Goal: Information Seeking & Learning: Understand process/instructions

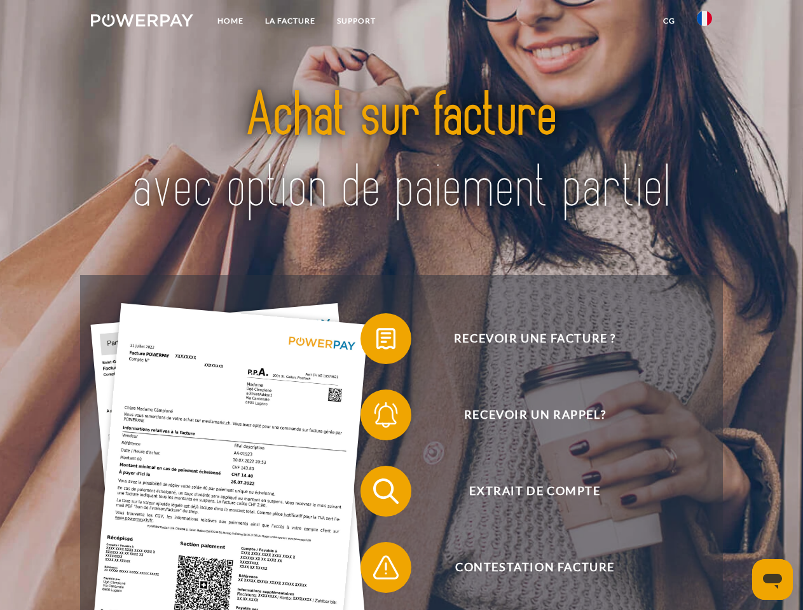
click at [142, 22] on img at bounding box center [142, 20] width 102 height 13
click at [705, 22] on img at bounding box center [704, 18] width 15 height 15
click at [669, 21] on link "CG" at bounding box center [669, 21] width 34 height 23
click at [376, 341] on span at bounding box center [367, 339] width 64 height 64
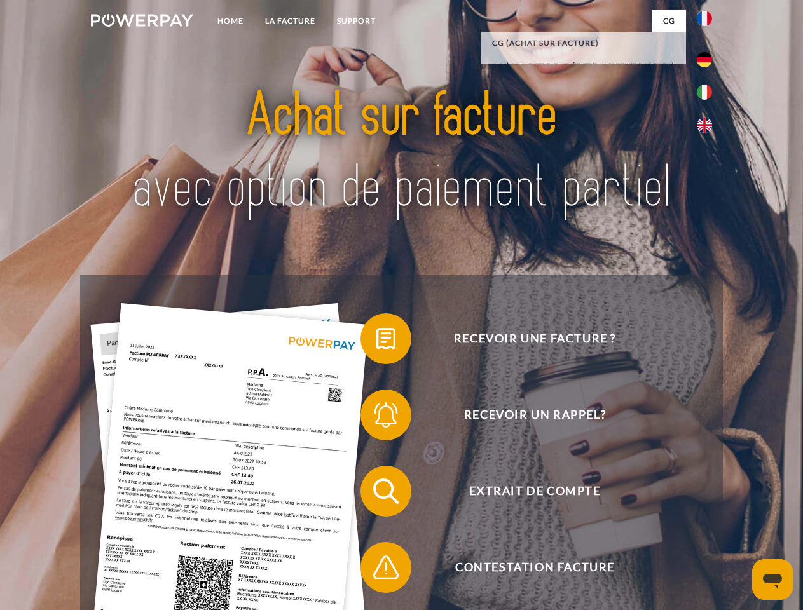
click at [376, 418] on span at bounding box center [367, 415] width 64 height 64
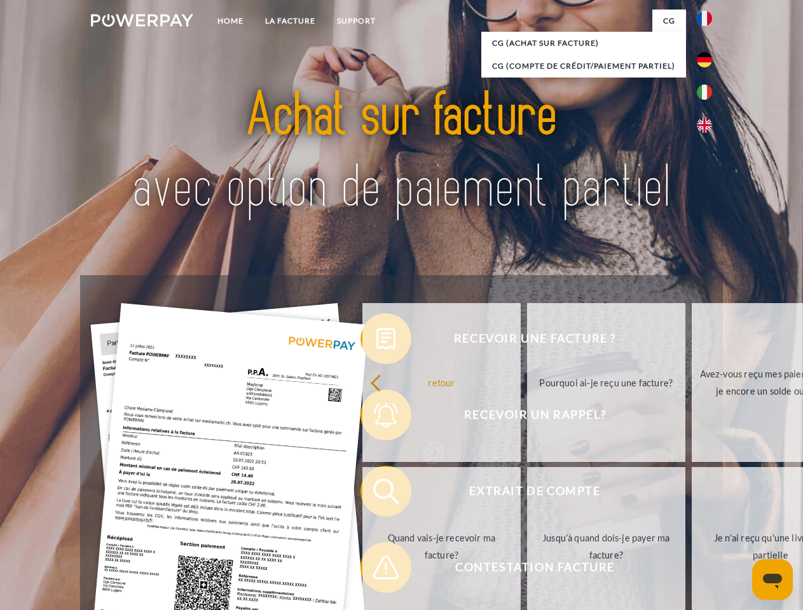
click at [527, 494] on link "Jusqu'à quand dois-je payer ma facture?" at bounding box center [606, 546] width 158 height 159
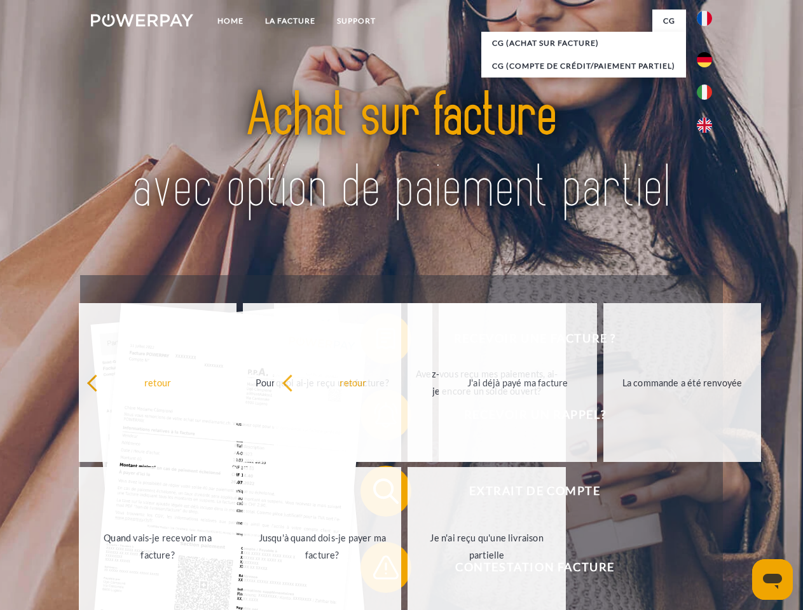
click at [376, 570] on span at bounding box center [367, 568] width 64 height 64
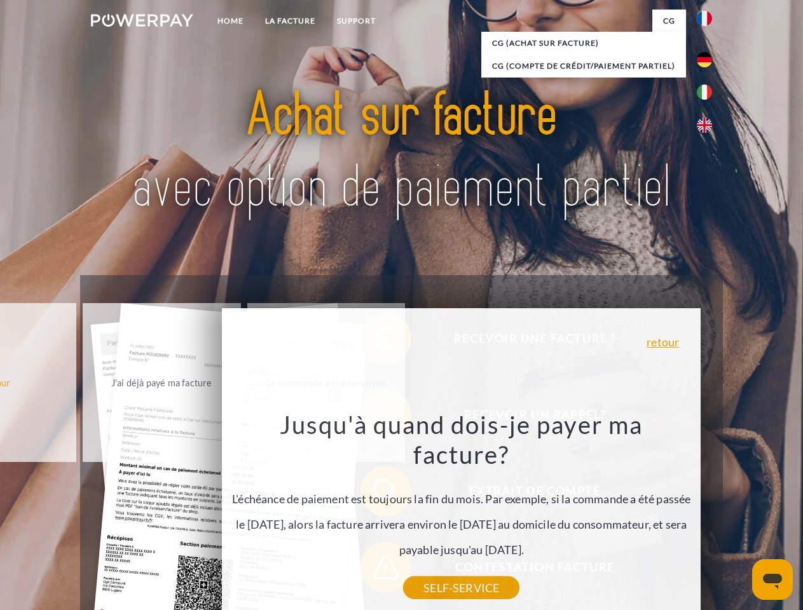
click at [773, 580] on icon "Ouvrir la fenêtre de messagerie" at bounding box center [772, 581] width 19 height 15
